Goal: Transaction & Acquisition: Purchase product/service

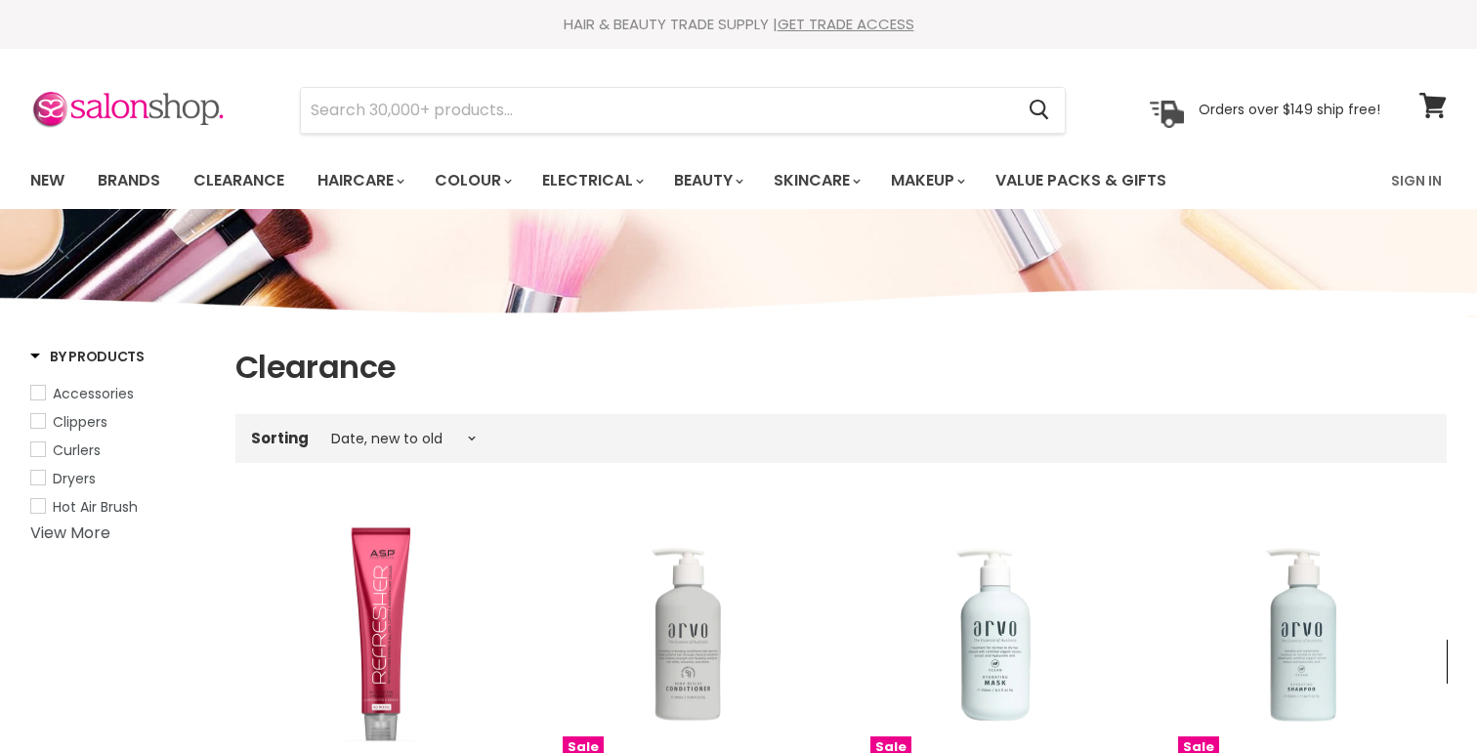
select select "created-descending"
click at [52, 173] on link "New" at bounding box center [48, 180] width 64 height 41
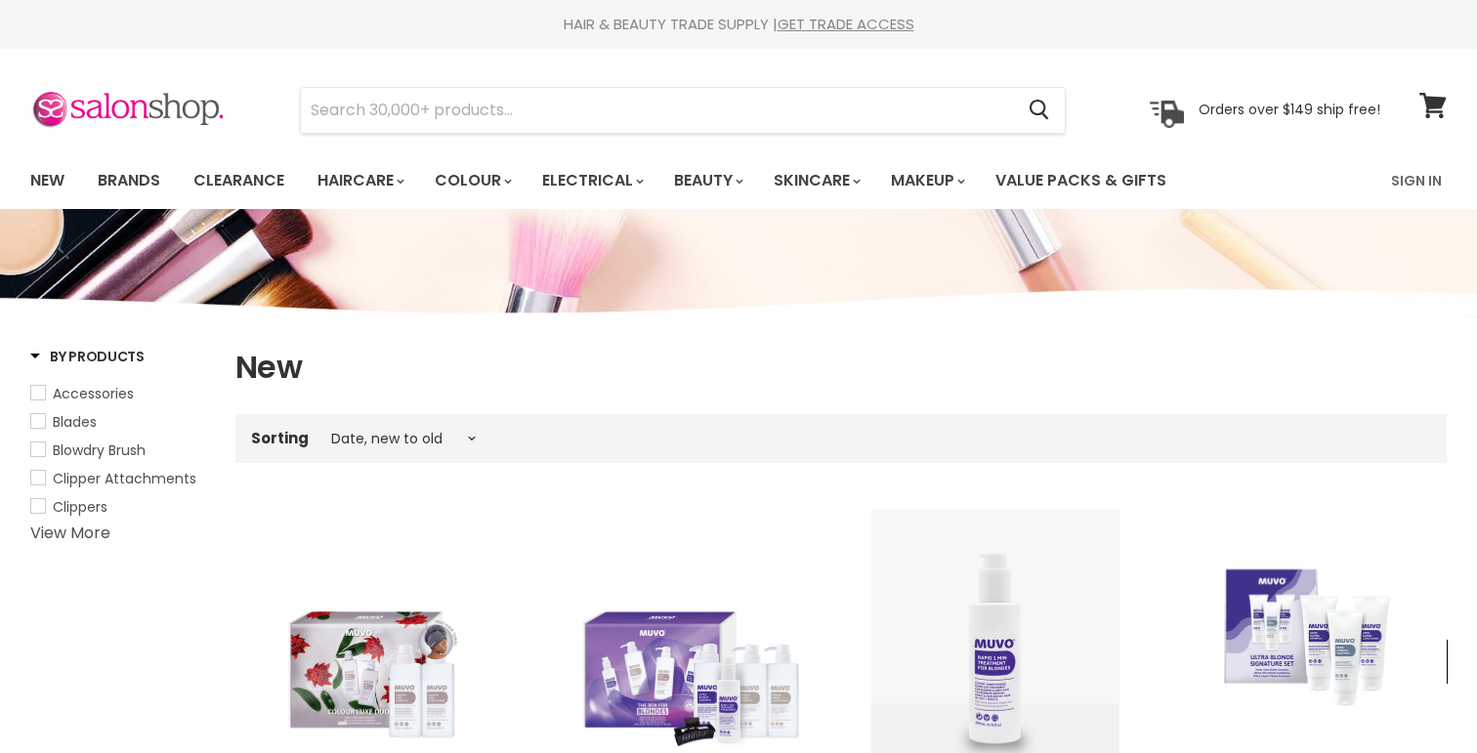
select select "created-descending"
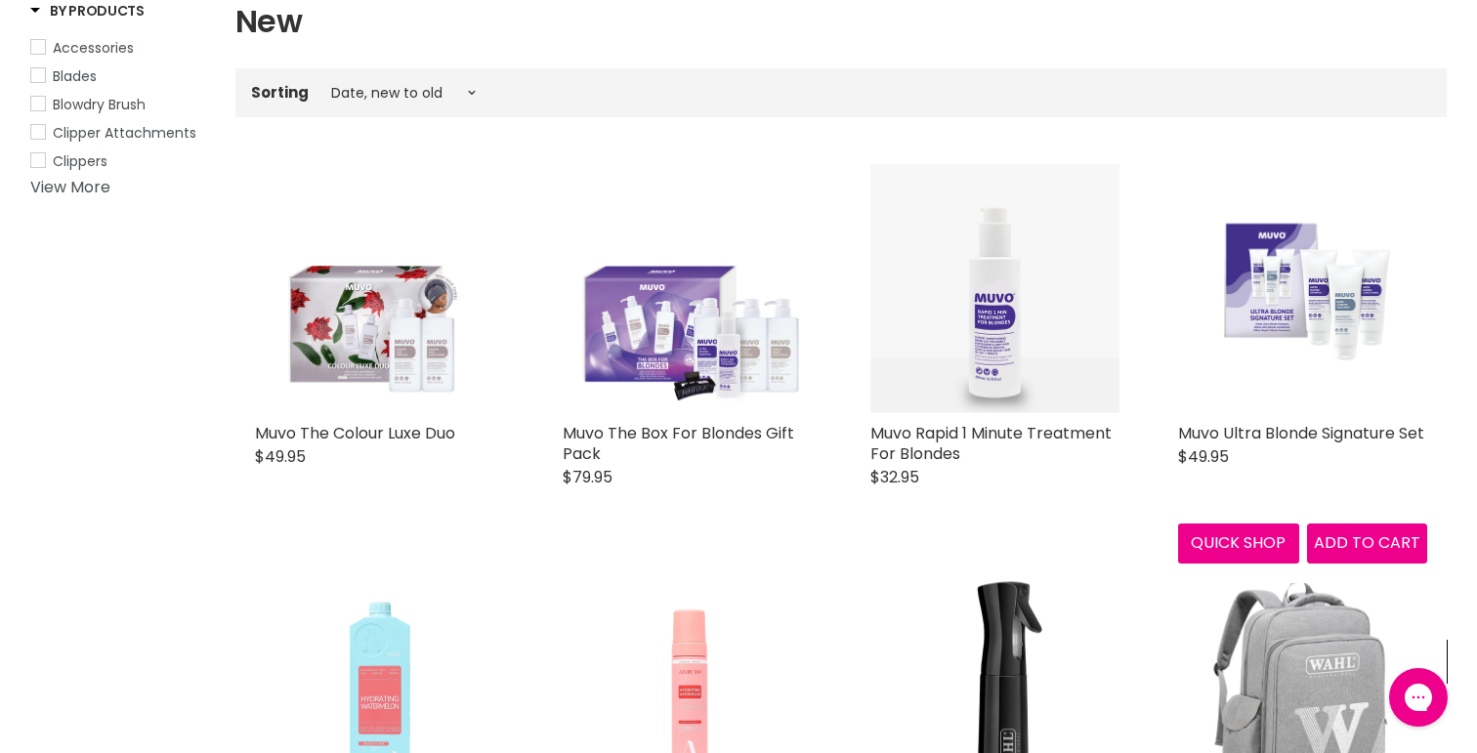
scroll to position [343, 0]
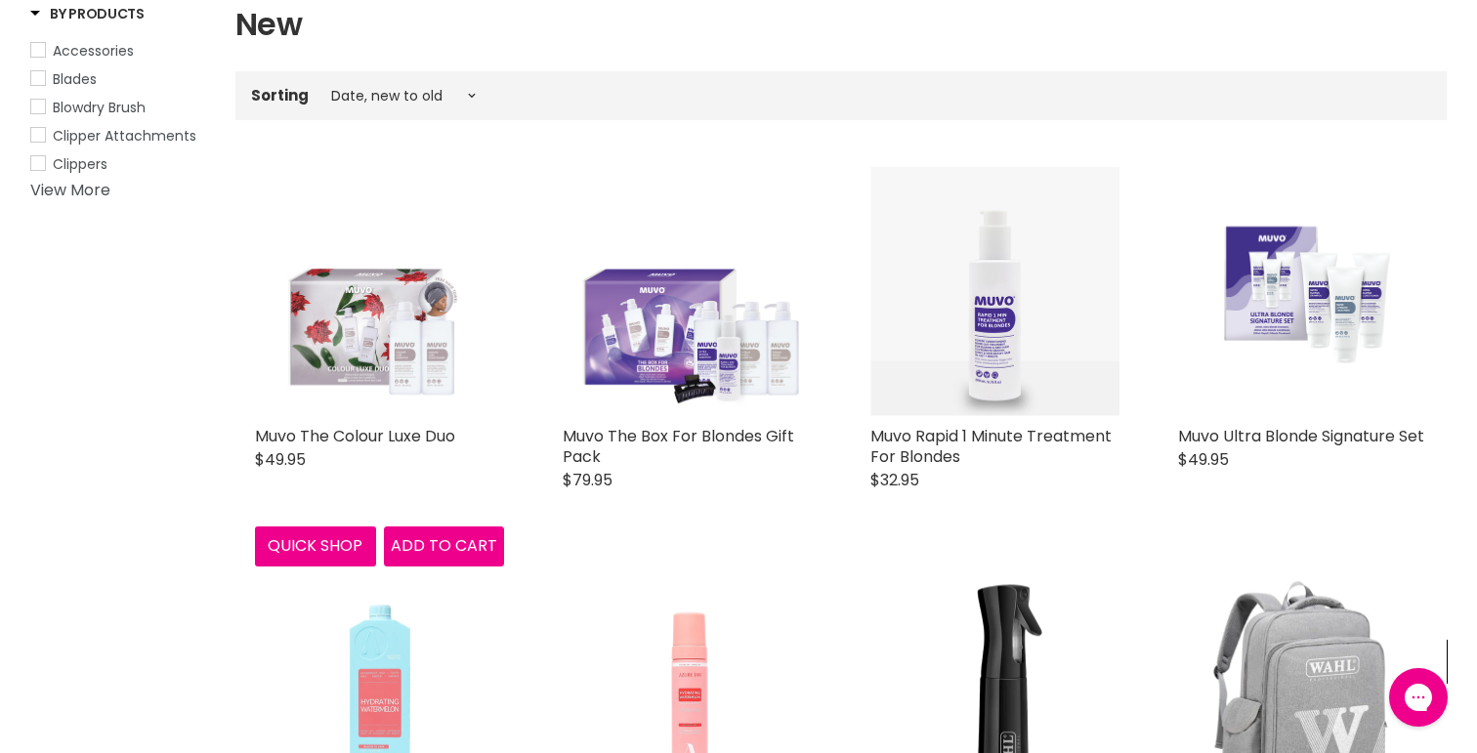
click at [338, 326] on img "Main content" at bounding box center [379, 291] width 249 height 249
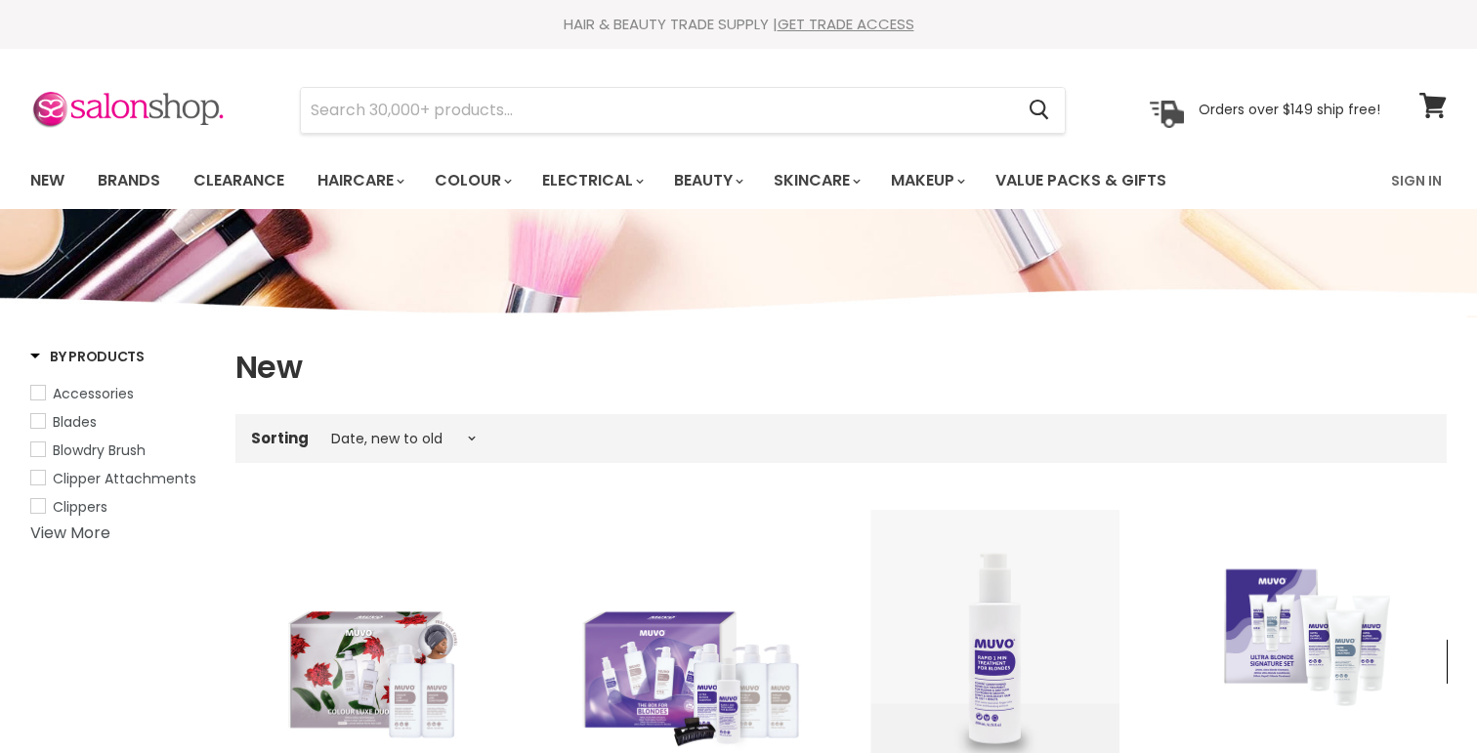
select select "created-descending"
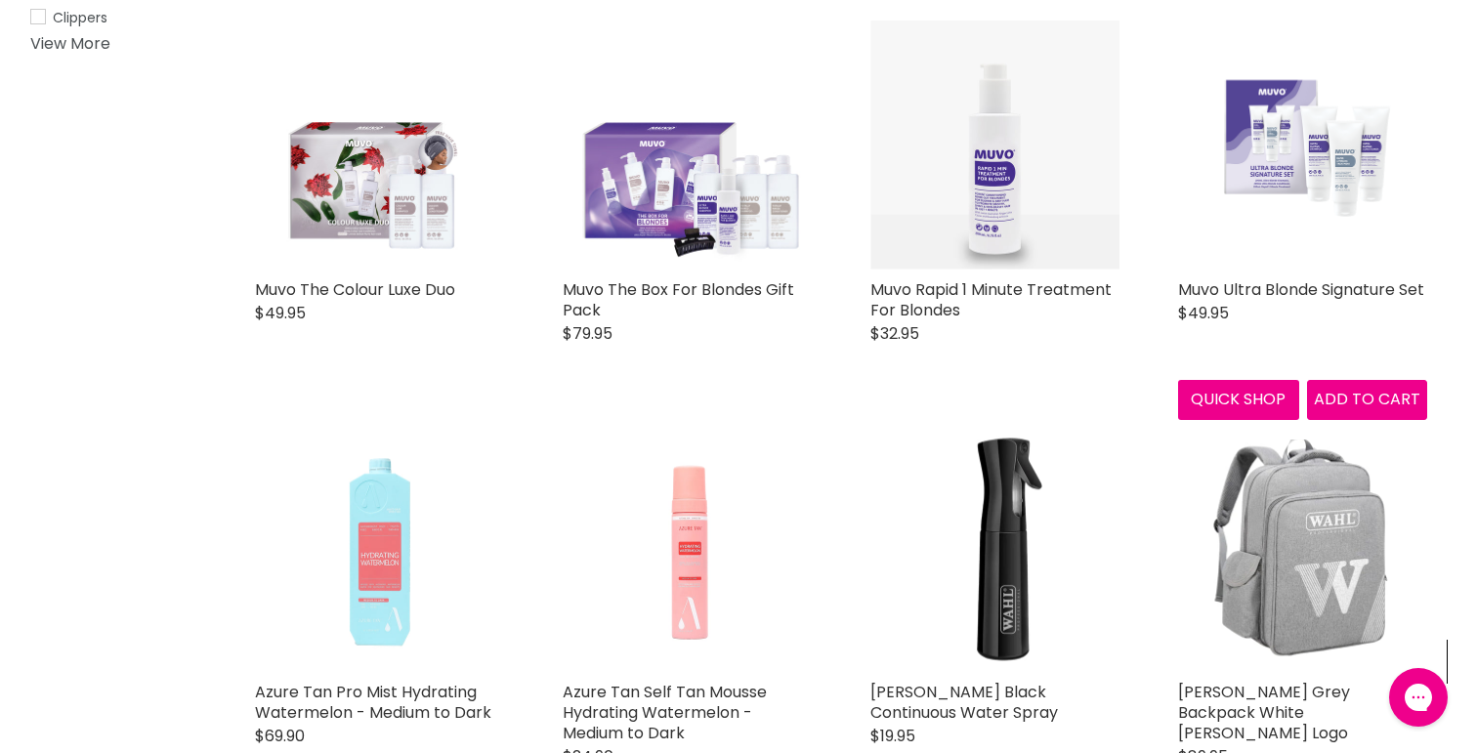
click at [1269, 193] on img "Main content" at bounding box center [1302, 145] width 249 height 179
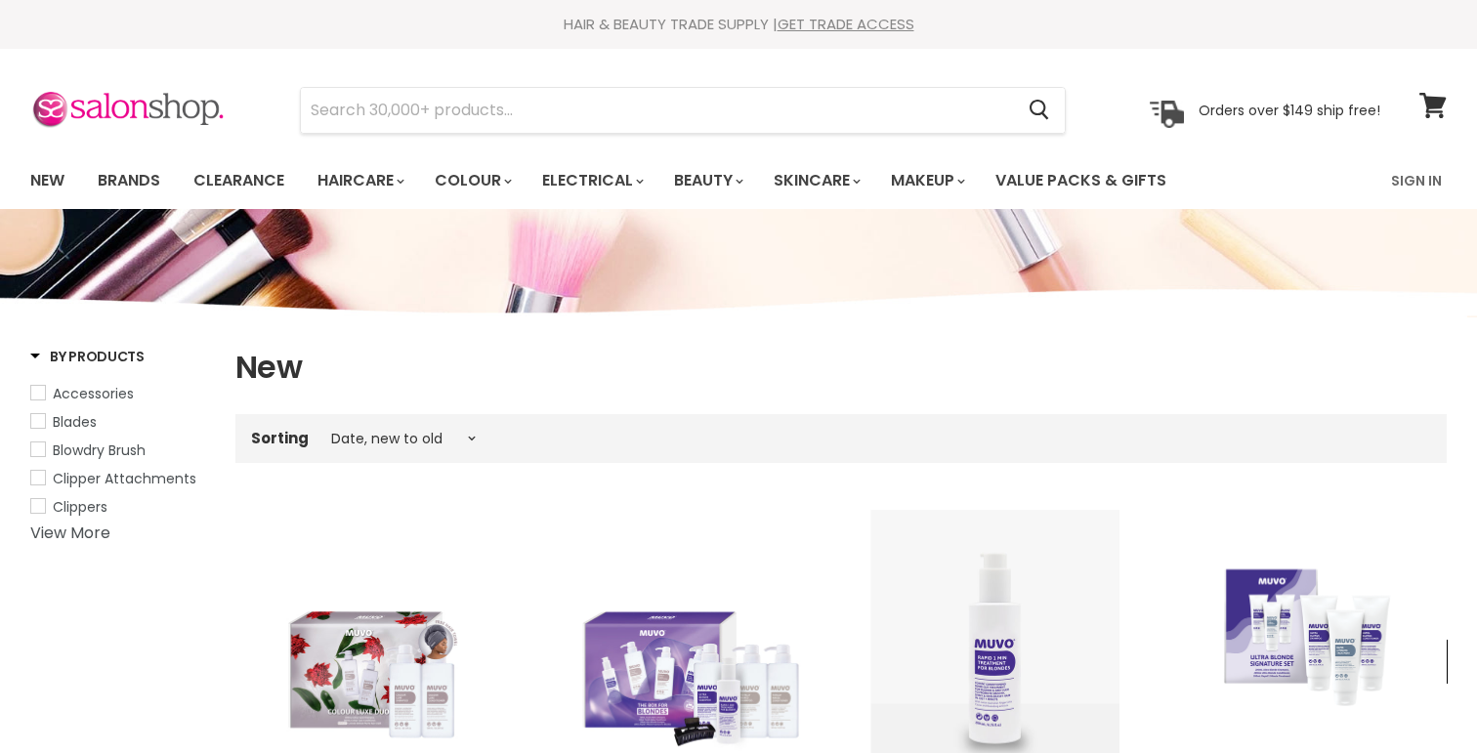
select select "created-descending"
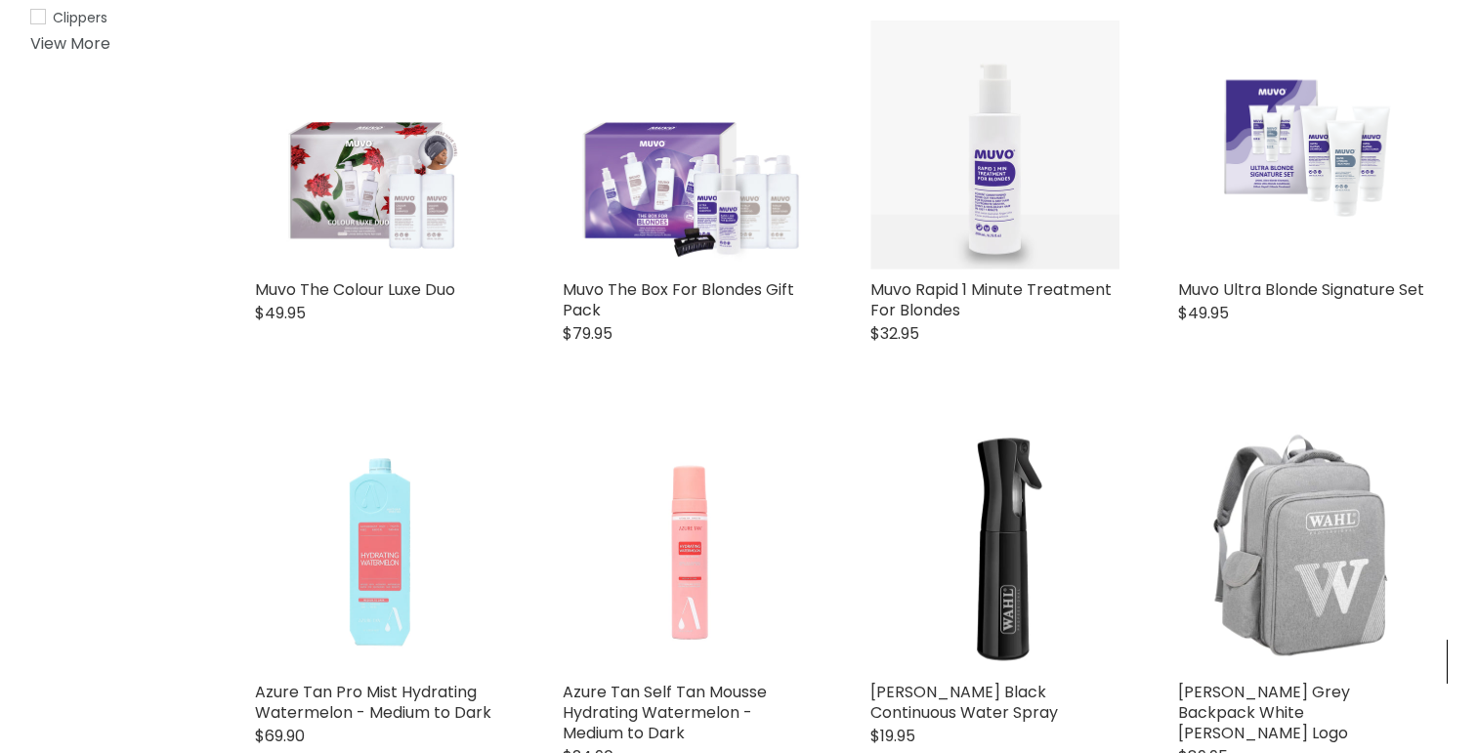
click at [660, 192] on img "Main content" at bounding box center [687, 145] width 249 height 249
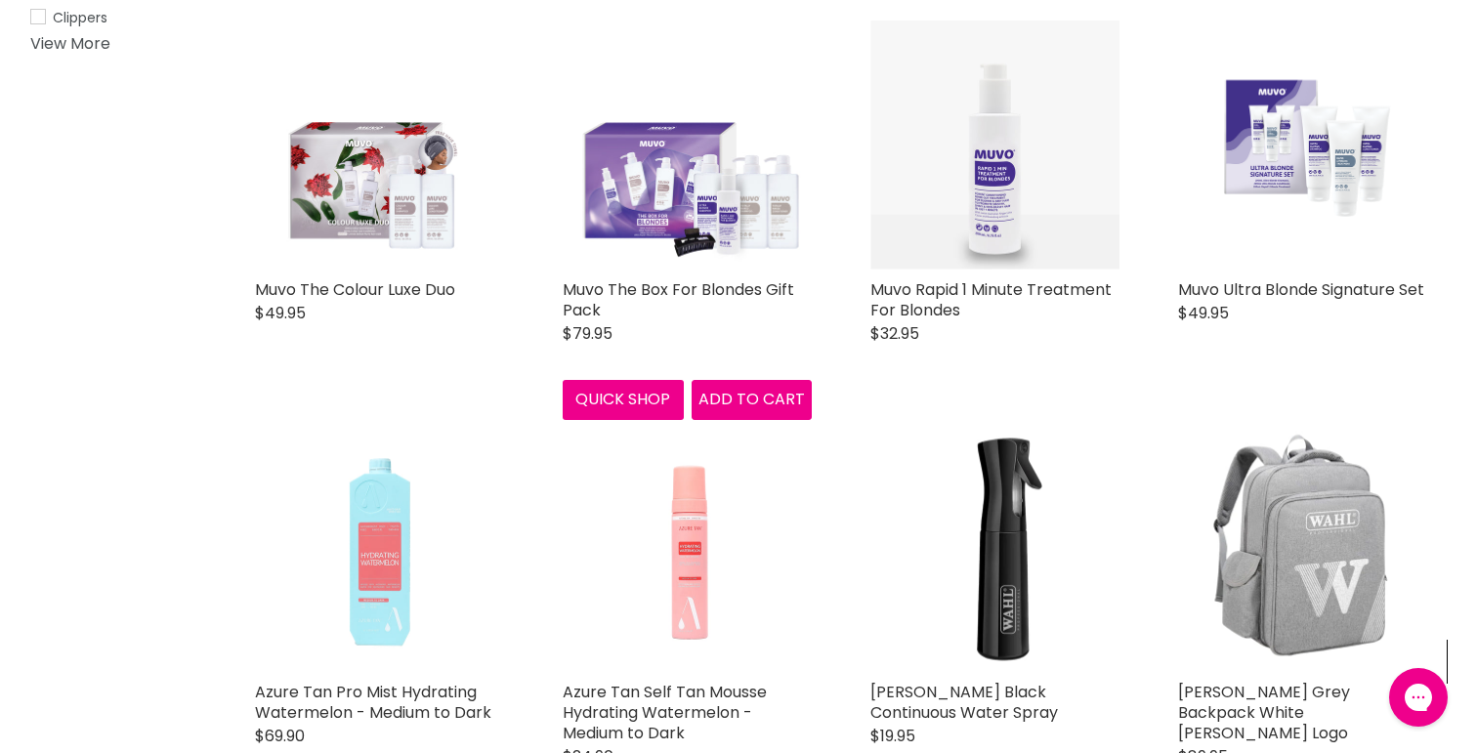
scroll to position [0, 0]
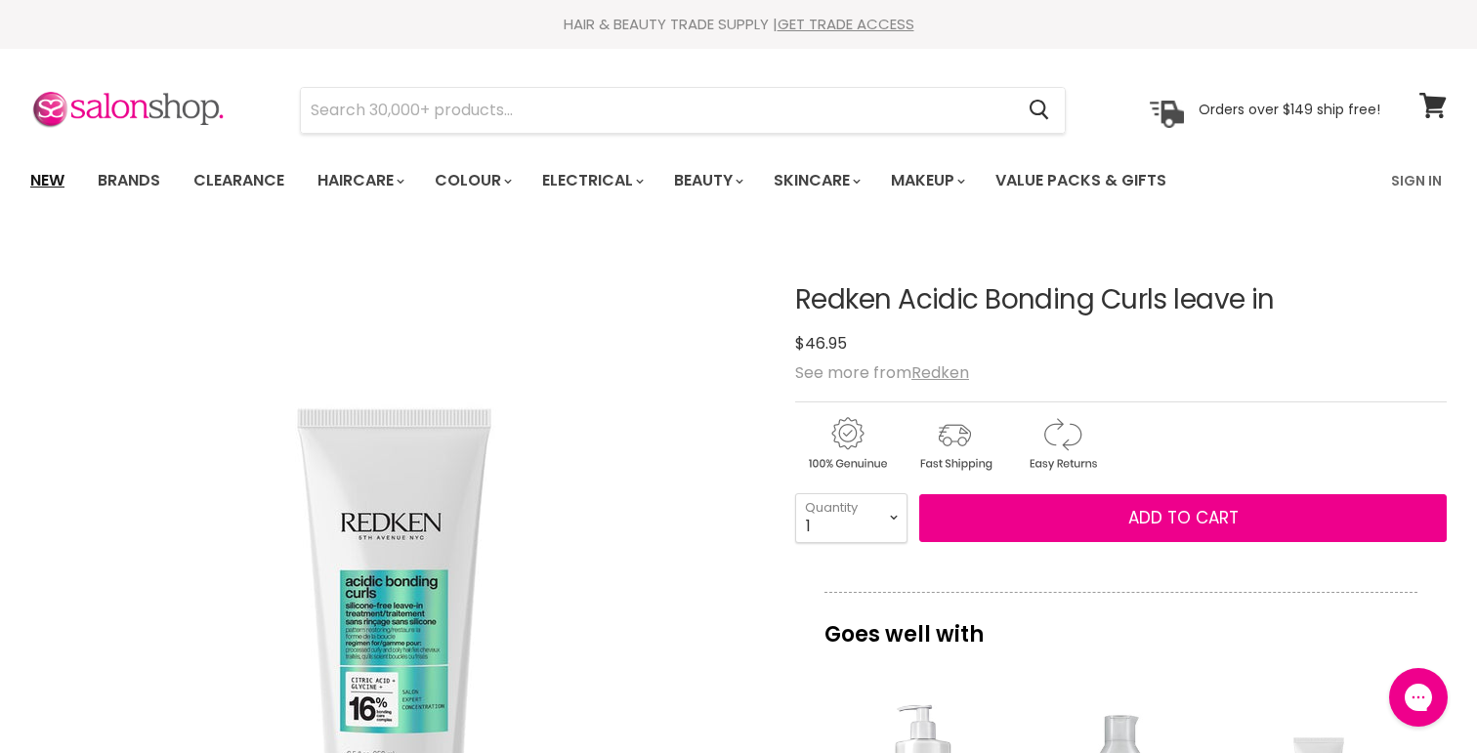
click at [58, 173] on link "New" at bounding box center [48, 180] width 64 height 41
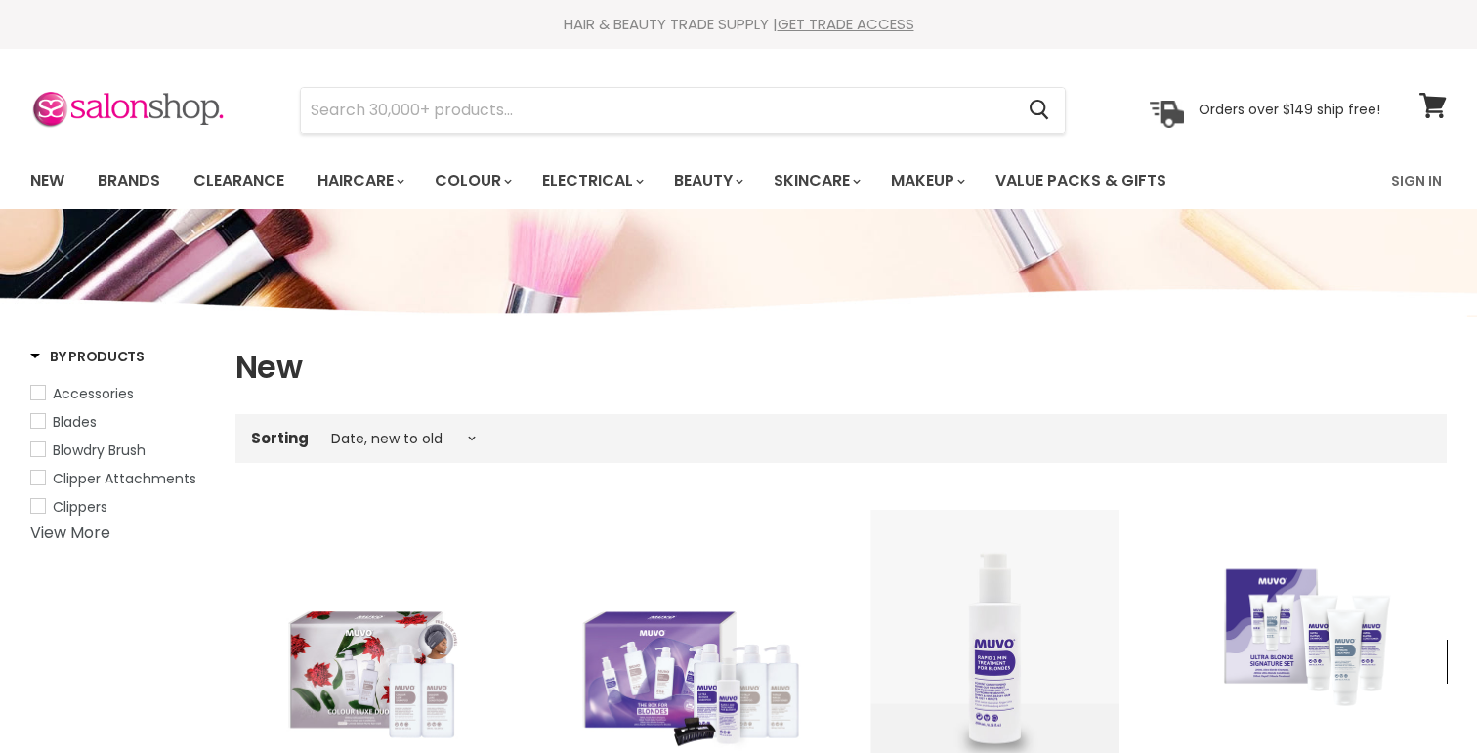
select select "created-descending"
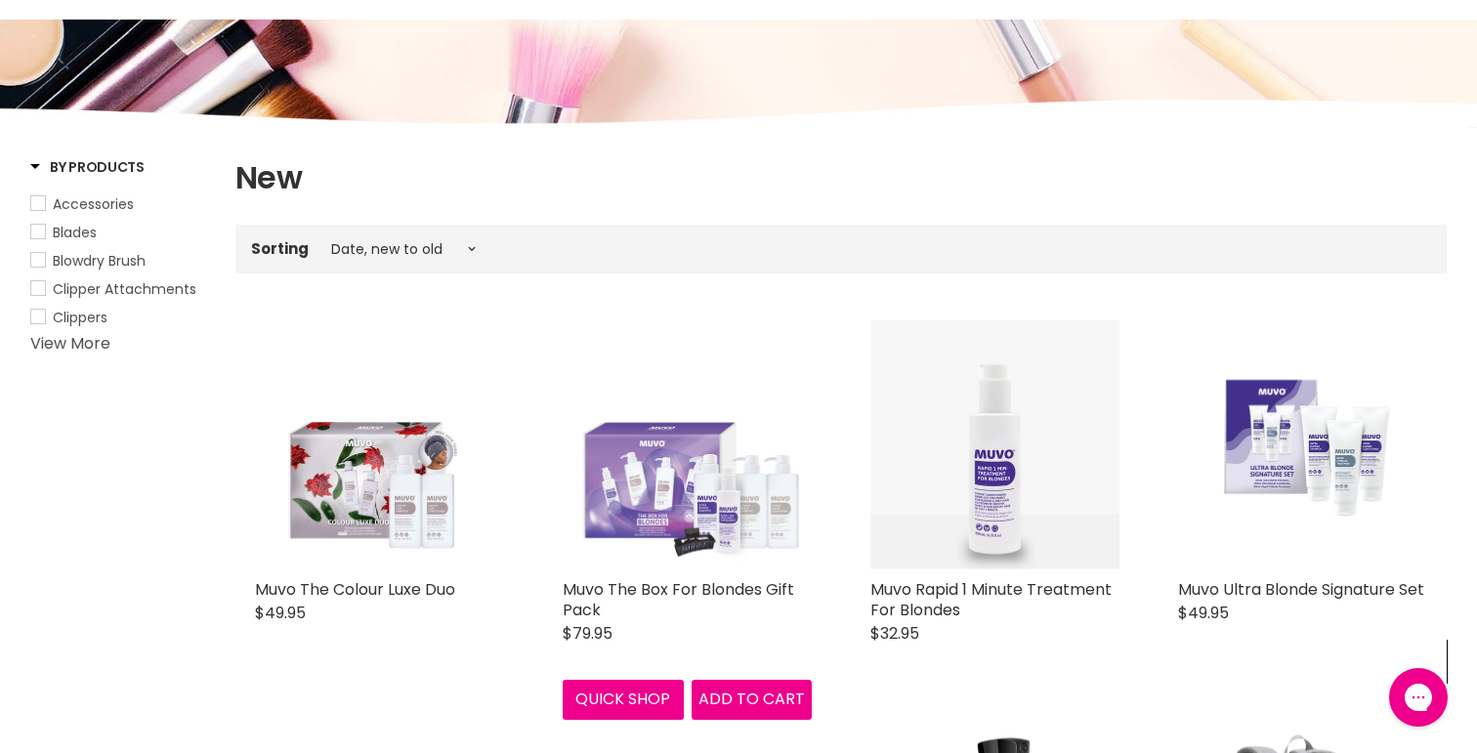
click at [650, 472] on img "Main content" at bounding box center [687, 444] width 249 height 249
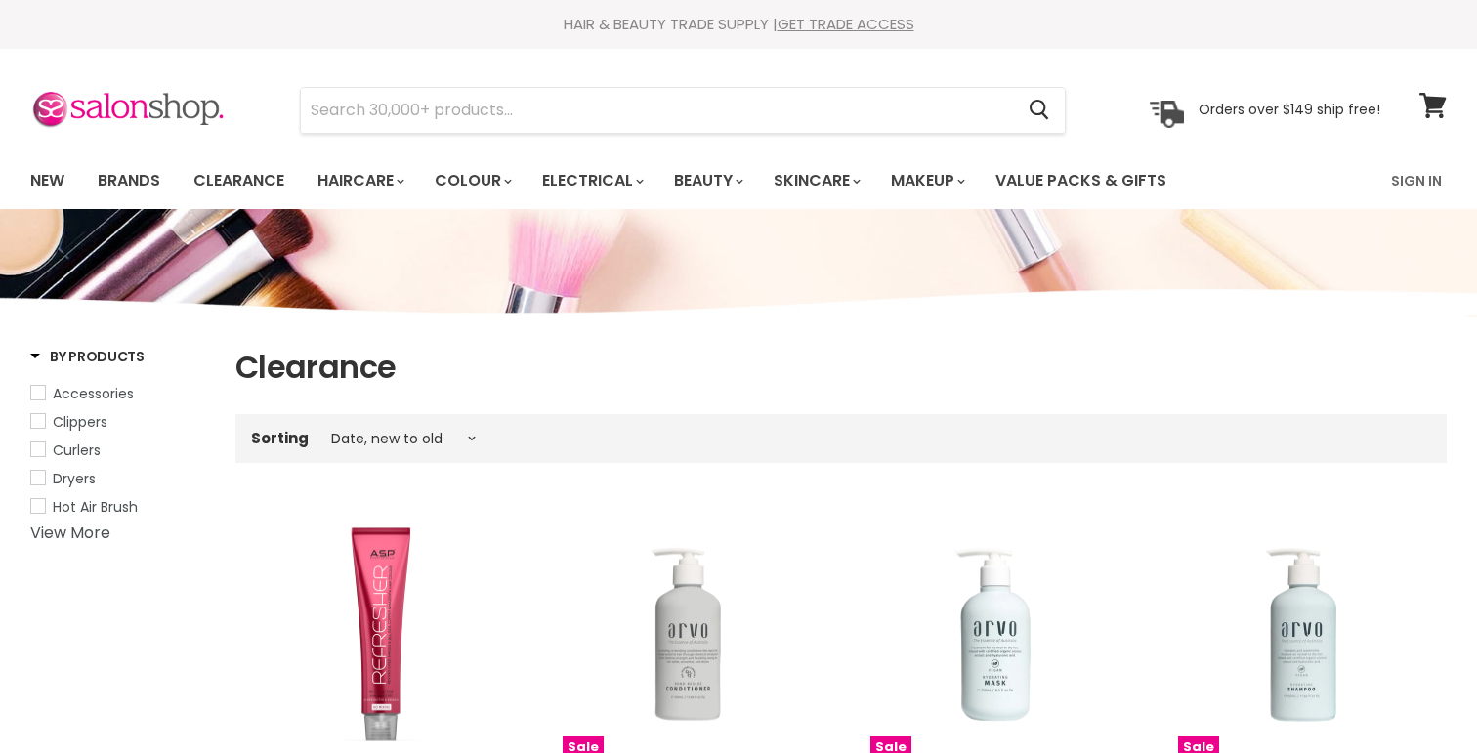
select select "created-descending"
